Goal: Task Accomplishment & Management: Complete application form

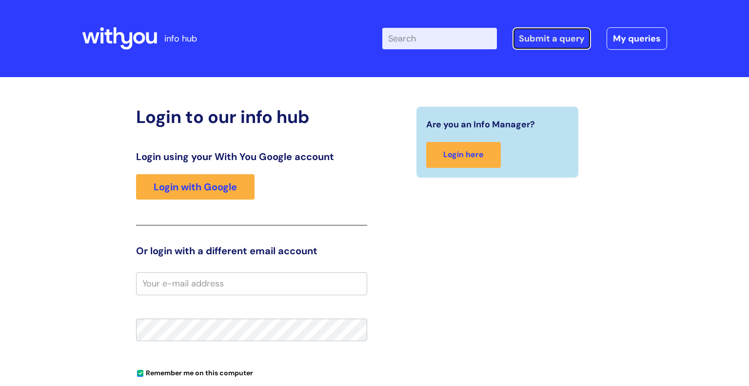
click at [544, 46] on link "Submit a query" at bounding box center [551, 38] width 78 height 22
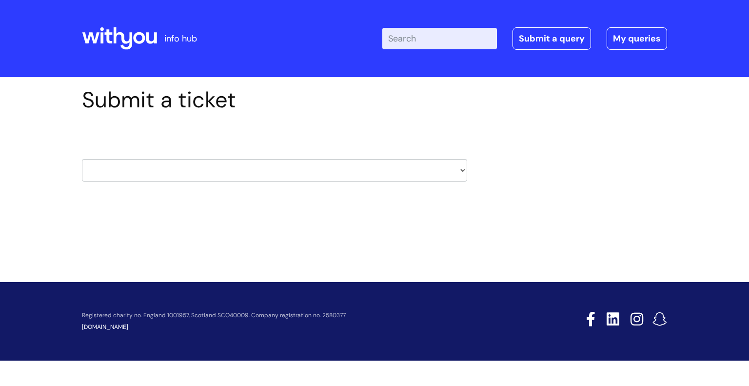
click at [330, 175] on select "HR / People IT and Support Clinical Drug Alerts Finance Accounts Data Support T…" at bounding box center [274, 170] width 385 height 22
select select "it_and_support"
click at [82, 159] on select "HR / People IT and Support Clinical Drug Alerts Finance Accounts Data Support T…" at bounding box center [274, 170] width 385 height 22
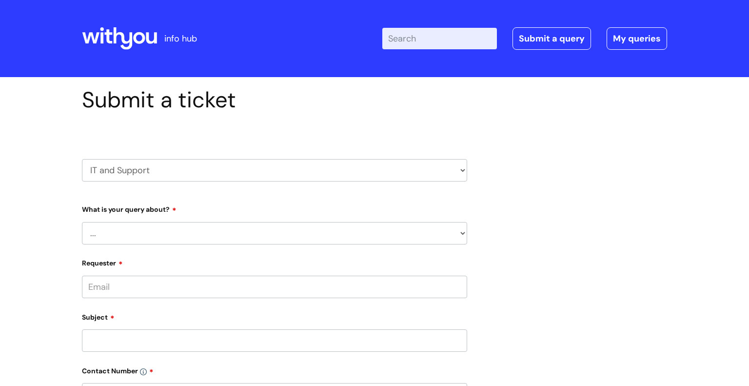
click at [273, 235] on select "... Mobile Phone Reset & MFA Accounts, Starters and Leavers IT Hardware issue I…" at bounding box center [274, 233] width 385 height 22
select select "Something Else"
click at [82, 222] on select "... Mobile Phone Reset & MFA Accounts, Starters and Leavers IT Hardware issue I…" at bounding box center [274, 233] width 385 height 22
click at [228, 289] on select "... My problem is not listed" at bounding box center [278, 283] width 377 height 22
select select "My problem is not listed"
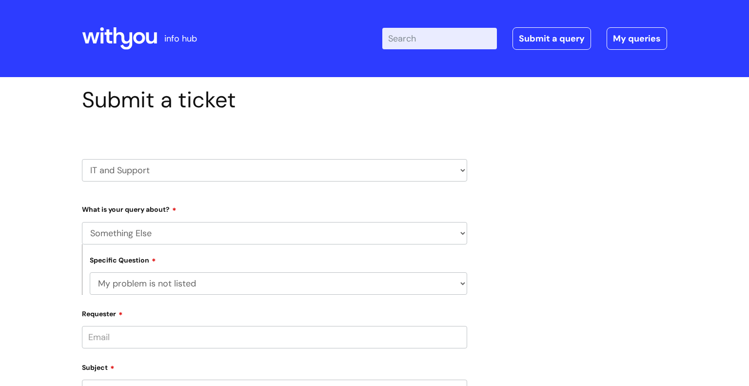
click at [90, 272] on select "... My problem is not listed" at bounding box center [278, 283] width 377 height 22
click at [199, 335] on input "Requester" at bounding box center [274, 337] width 385 height 22
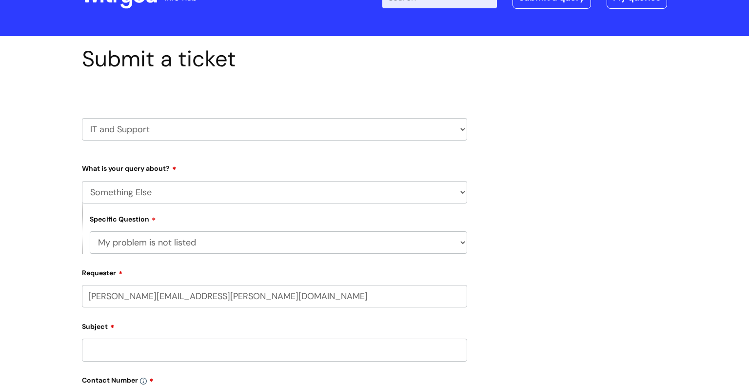
scroll to position [43, 0]
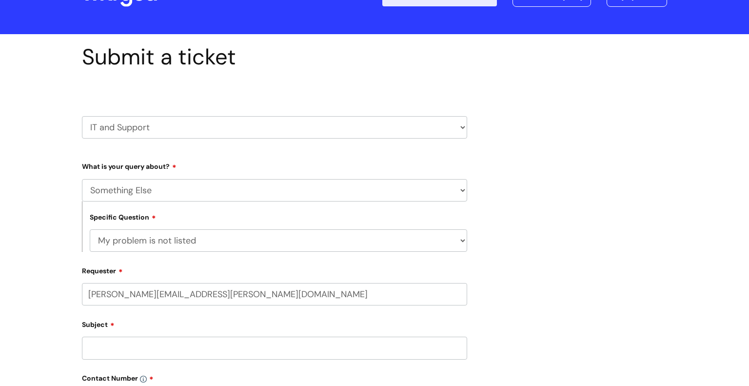
type input "[PERSON_NAME][EMAIL_ADDRESS][PERSON_NAME][DOMAIN_NAME]"
click at [145, 355] on input "Subject" at bounding box center [274, 347] width 385 height 22
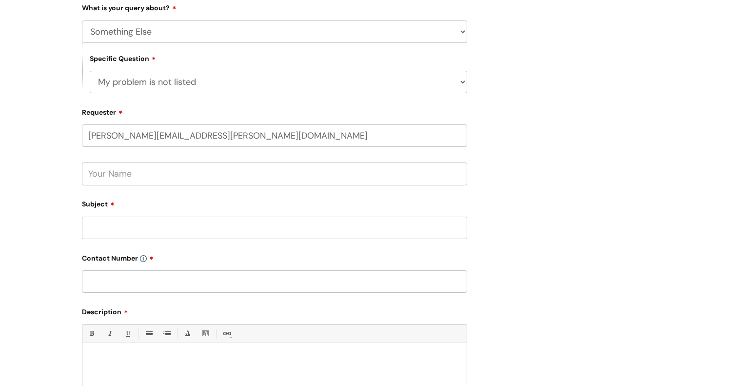
scroll to position [201, 0]
click at [139, 168] on input "text" at bounding box center [274, 174] width 385 height 22
type input "[PERSON_NAME]"
click at [114, 222] on input "Subject" at bounding box center [274, 228] width 385 height 22
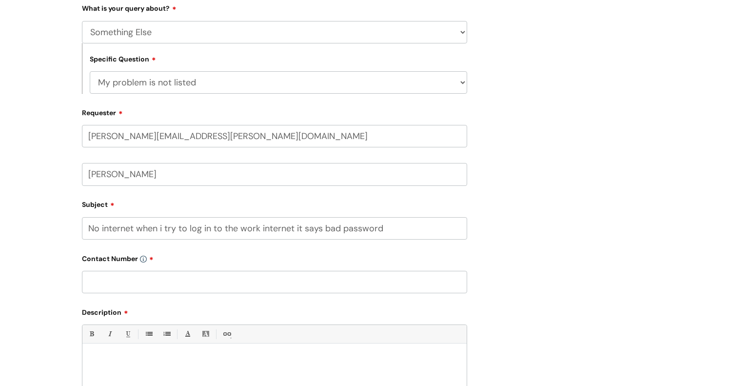
type input "No internet when i try to log in to the work internet it says bad password"
click at [94, 278] on input "text" at bounding box center [274, 282] width 385 height 22
type input "07974350104"
drag, startPoint x: 400, startPoint y: 225, endPoint x: 134, endPoint y: 227, distance: 266.2
click at [134, 227] on input "No internet when i try to log in to the work internet it says bad password" at bounding box center [274, 228] width 385 height 22
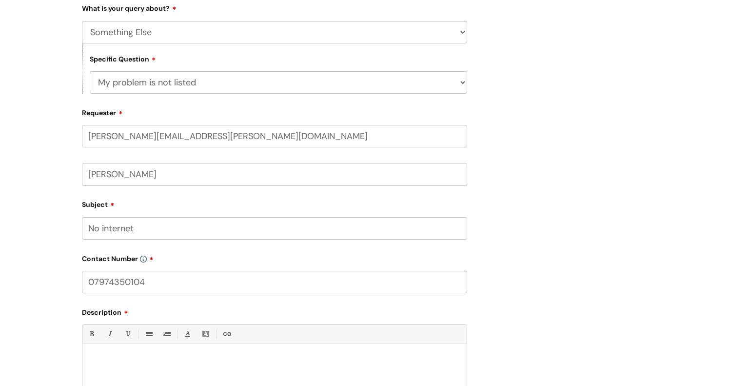
type input "No internet"
click at [118, 373] on div at bounding box center [274, 382] width 384 height 67
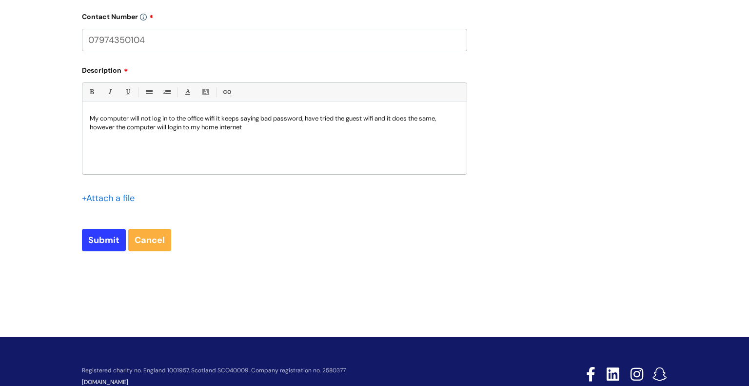
scroll to position [472, 0]
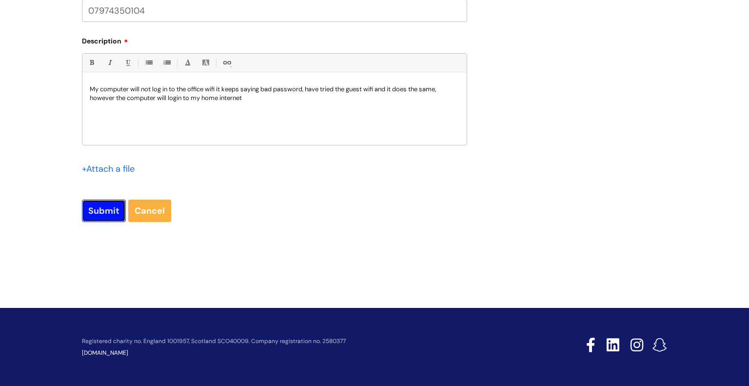
click at [104, 206] on input "Submit" at bounding box center [104, 210] width 44 height 22
type input "Please Wait..."
